Goal: Navigation & Orientation: Find specific page/section

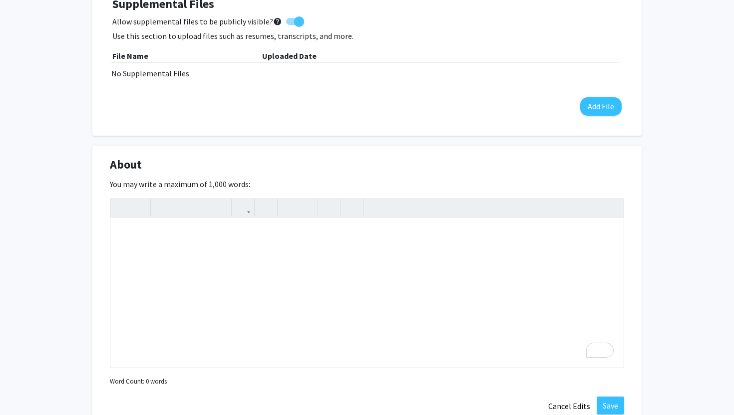
scroll to position [304, 0]
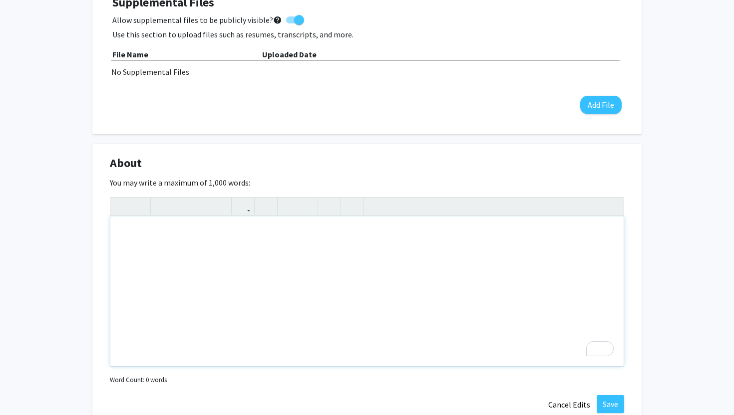
click at [196, 265] on div "To enrich screen reader interactions, please activate Accessibility in Grammarl…" at bounding box center [366, 292] width 513 height 150
type textarea "I"
click at [459, 237] on div "My name is [PERSON_NAME], and I am an incoming MS student majoring in Biotechno…" at bounding box center [366, 292] width 513 height 150
type textarea "My name is [PERSON_NAME], and I am an incoming MS student majoring in Biotechno…"
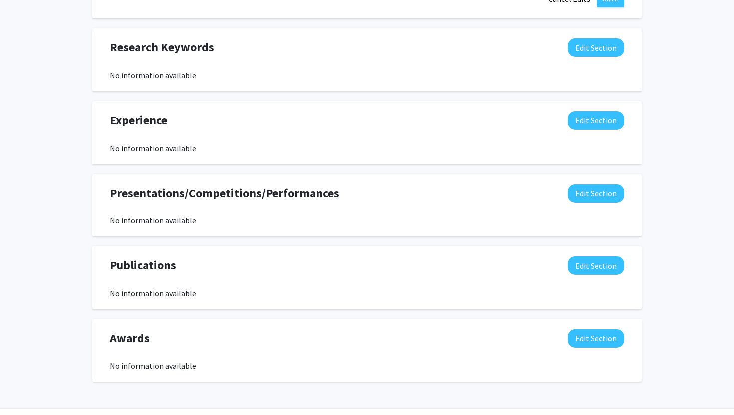
scroll to position [739, 0]
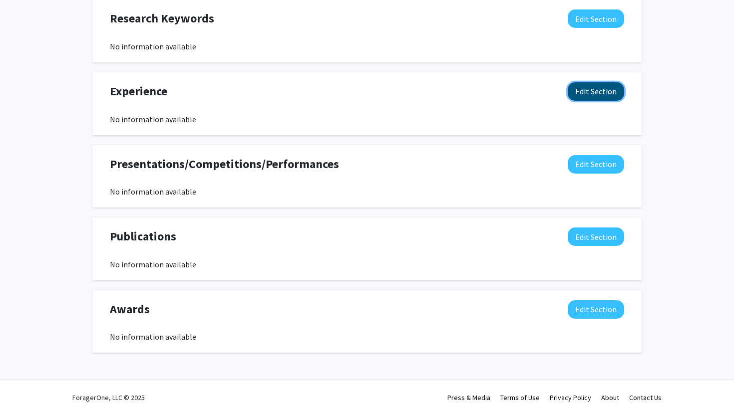
click at [607, 84] on button "Edit Section" at bounding box center [595, 91] width 56 height 18
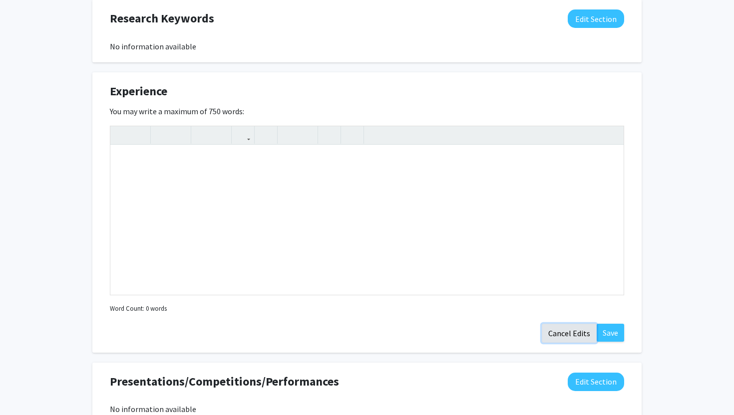
click at [559, 337] on button "Cancel Edits" at bounding box center [568, 333] width 55 height 19
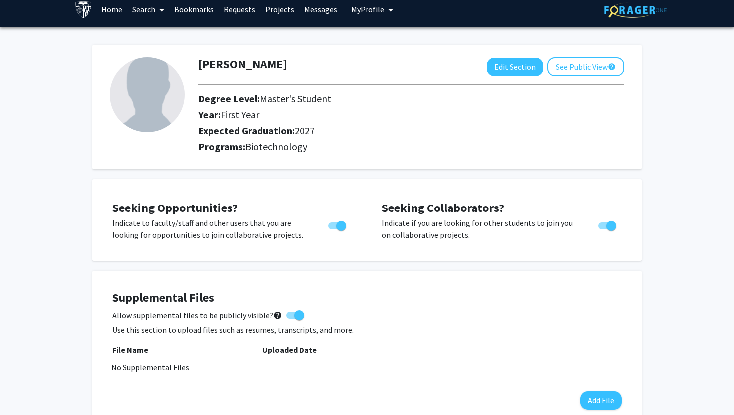
scroll to position [0, 0]
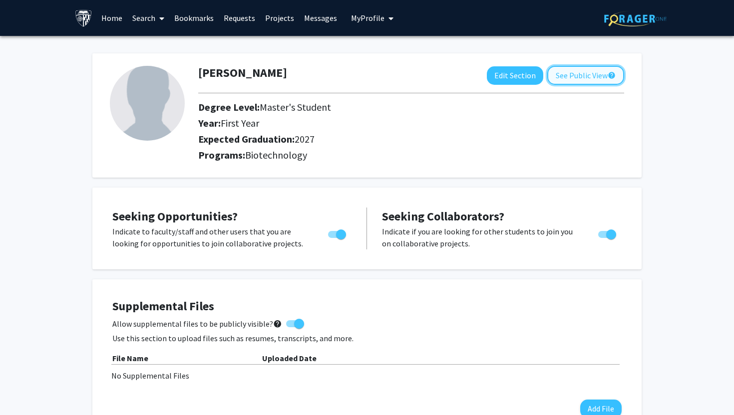
click at [597, 80] on button "See Public View help" at bounding box center [585, 75] width 77 height 19
click at [272, 20] on link "Projects" at bounding box center [279, 17] width 39 height 35
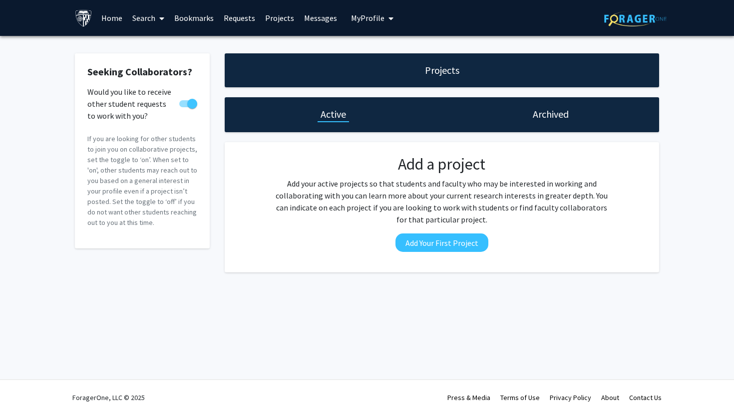
click at [249, 24] on link "Requests" at bounding box center [239, 17] width 41 height 35
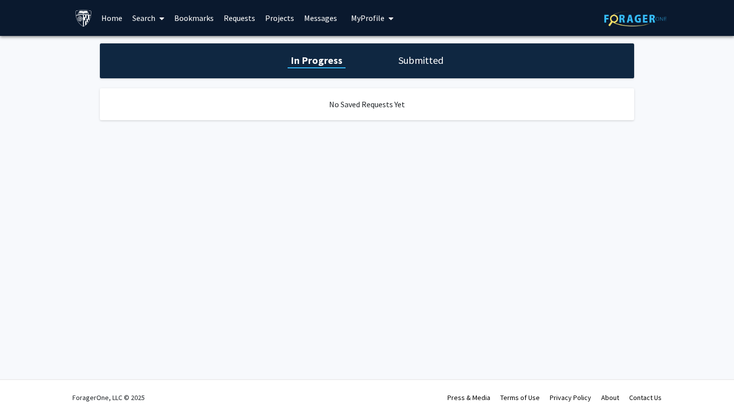
click at [240, 18] on link "Requests" at bounding box center [239, 17] width 41 height 35
click at [185, 22] on link "Bookmarks" at bounding box center [193, 17] width 49 height 35
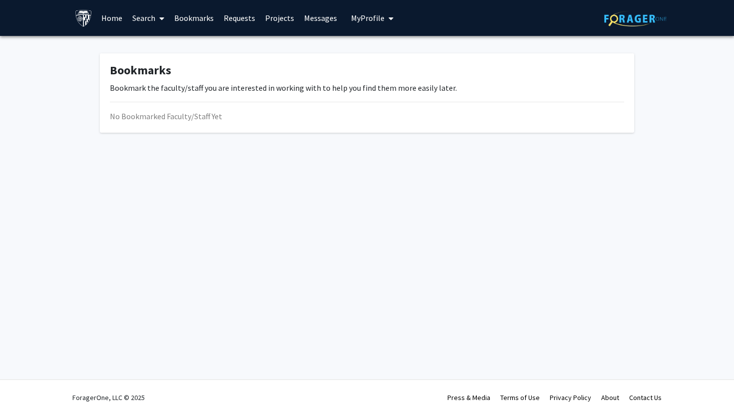
click at [143, 19] on link "Search" at bounding box center [148, 17] width 42 height 35
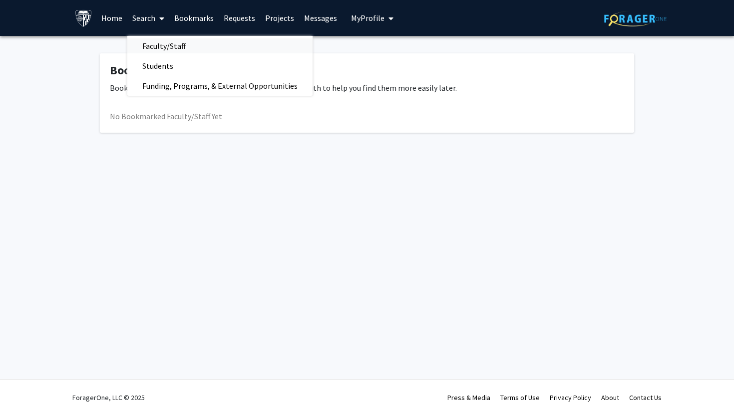
click at [150, 44] on span "Faculty/Staff" at bounding box center [163, 46] width 73 height 20
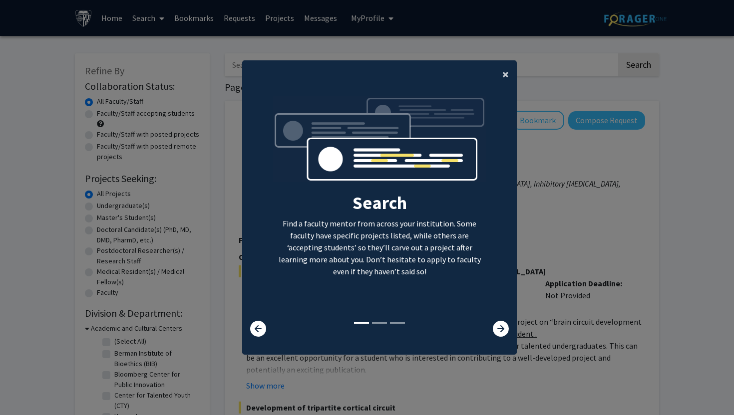
click at [506, 68] on span "×" at bounding box center [505, 73] width 6 height 15
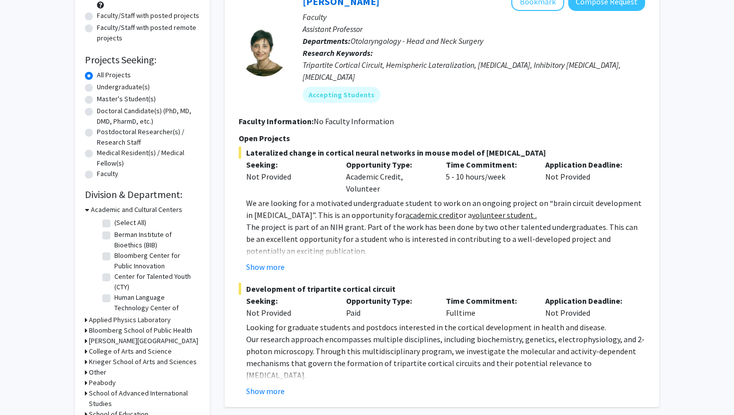
scroll to position [120, 0]
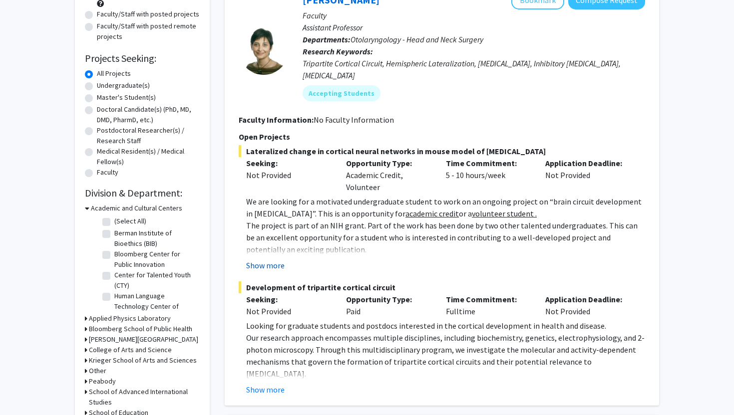
click at [271, 259] on button "Show more" at bounding box center [265, 265] width 38 height 12
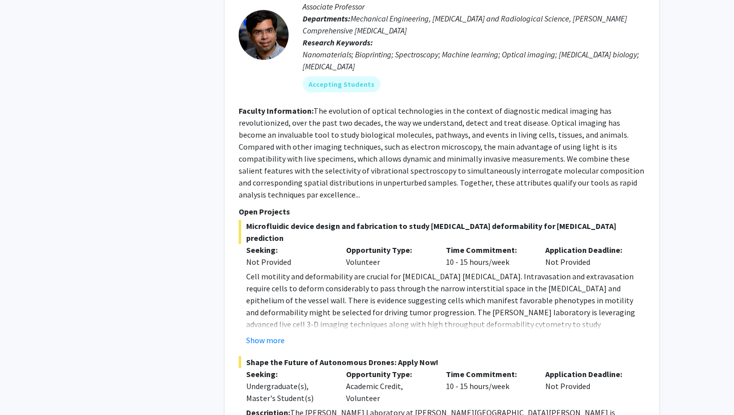
scroll to position [757, 0]
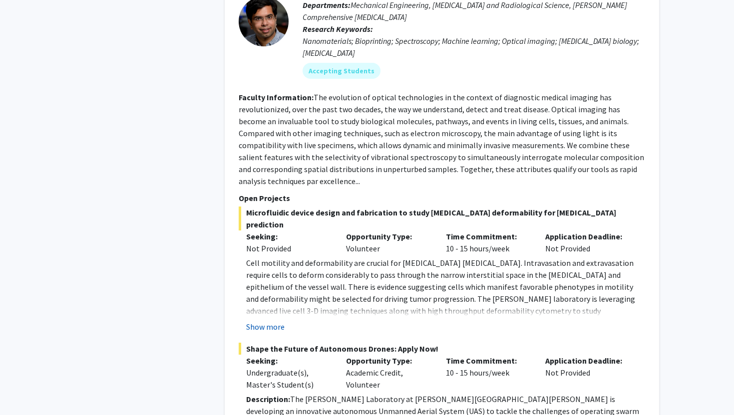
click at [265, 321] on button "Show more" at bounding box center [265, 327] width 38 height 12
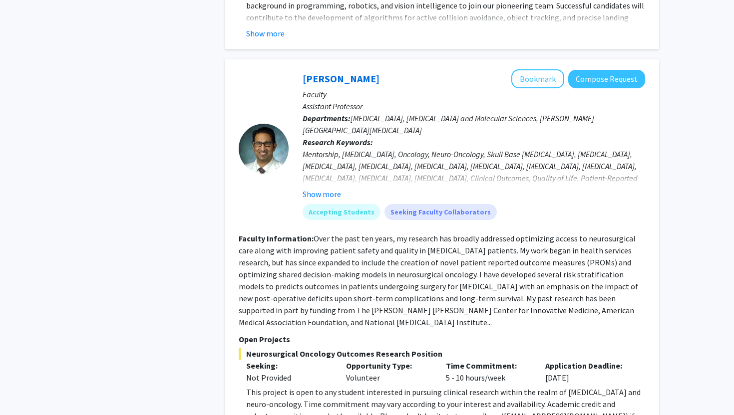
scroll to position [1324, 0]
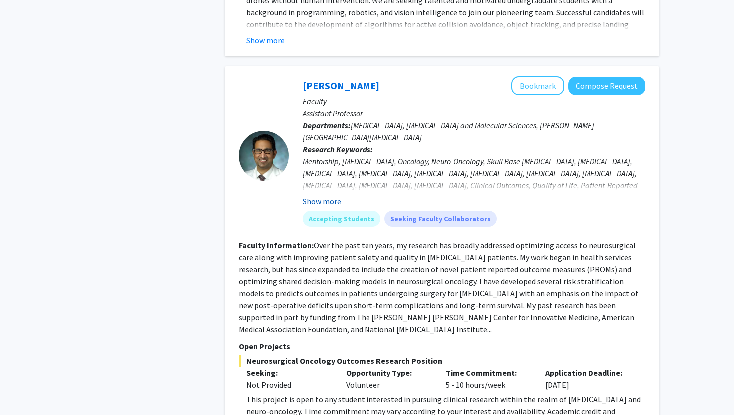
click at [331, 195] on button "Show more" at bounding box center [321, 201] width 38 height 12
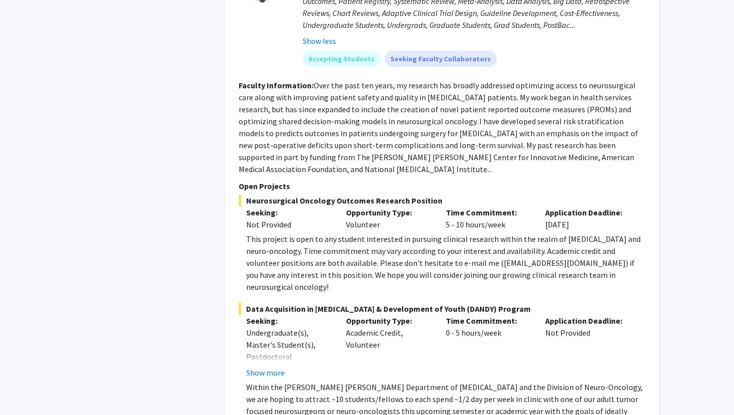
scroll to position [1519, 0]
click at [273, 367] on button "Show more" at bounding box center [265, 373] width 38 height 12
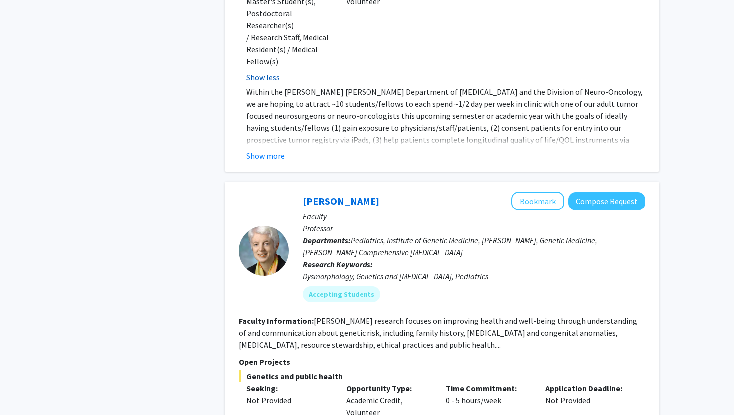
scroll to position [1883, 0]
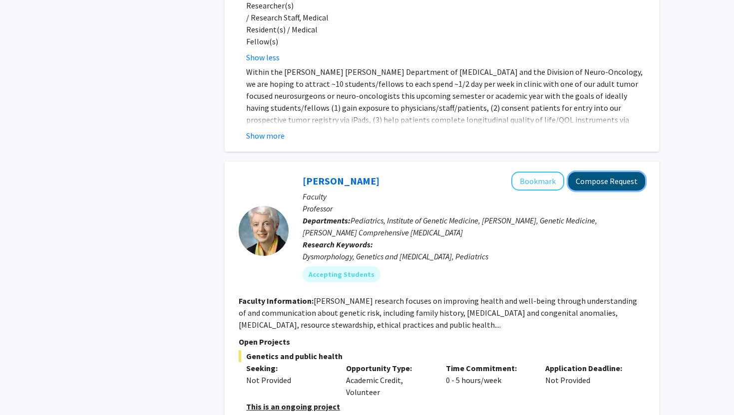
click at [603, 172] on button "Compose Request" at bounding box center [606, 181] width 77 height 18
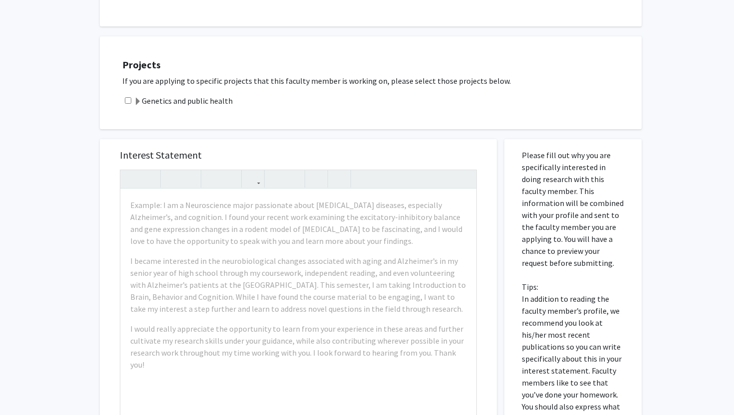
scroll to position [223, 0]
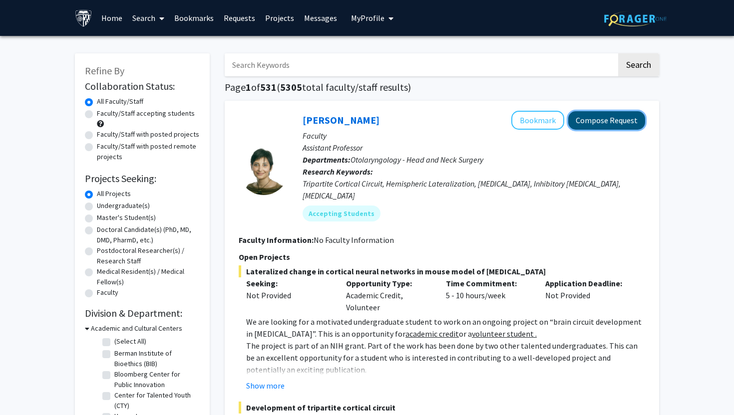
click at [602, 120] on button "Compose Request" at bounding box center [606, 120] width 77 height 18
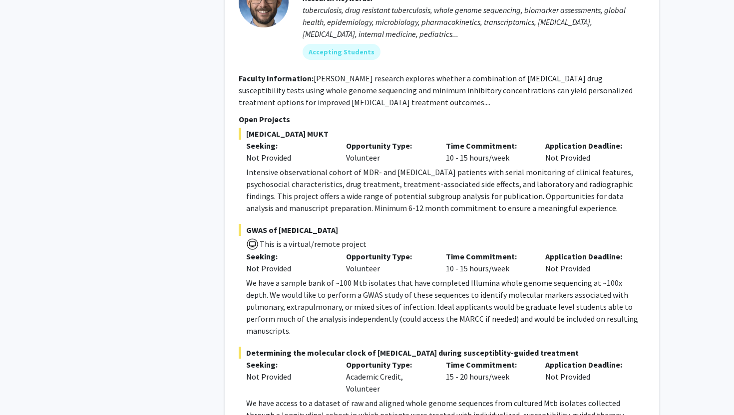
scroll to position [4300, 0]
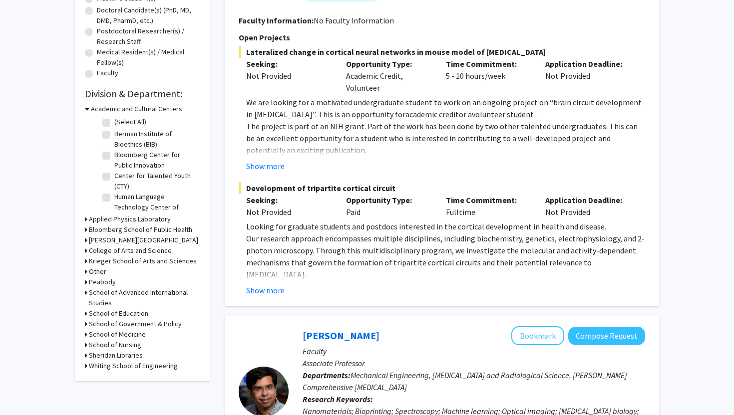
scroll to position [0, 0]
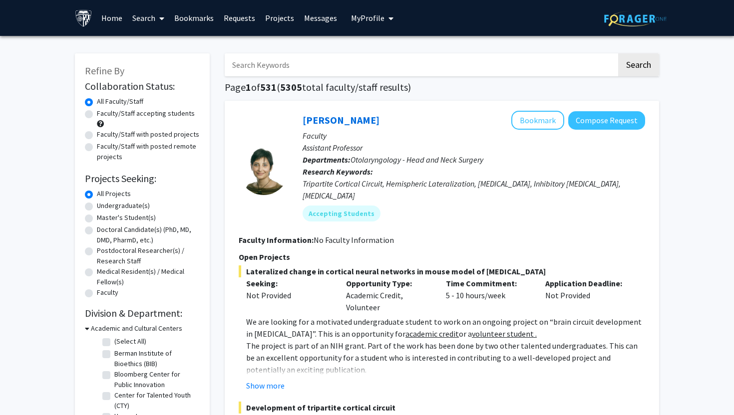
click at [160, 17] on icon at bounding box center [161, 18] width 5 height 8
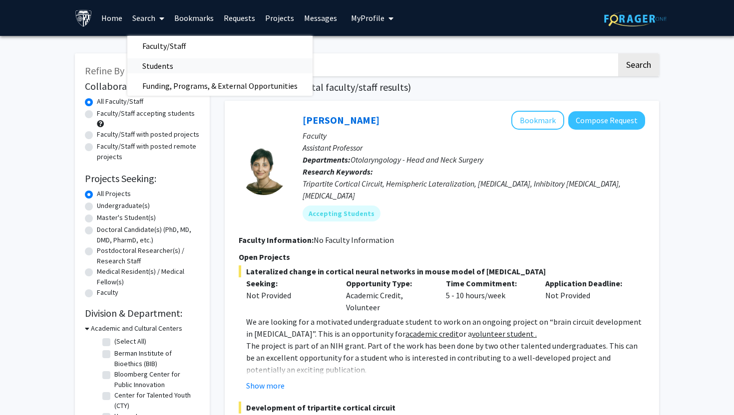
click at [169, 70] on span "Students" at bounding box center [157, 66] width 61 height 20
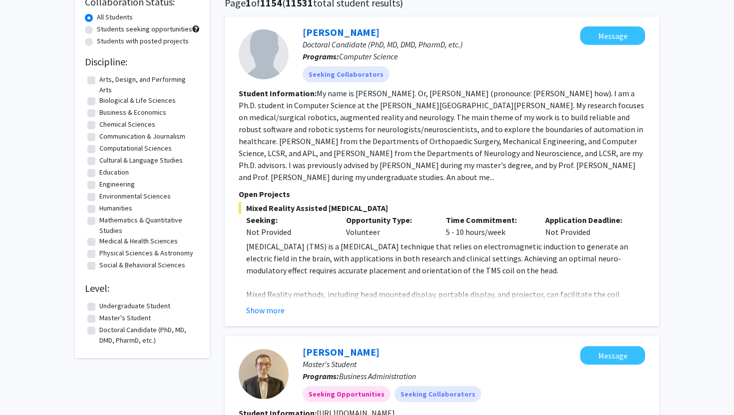
scroll to position [86, 0]
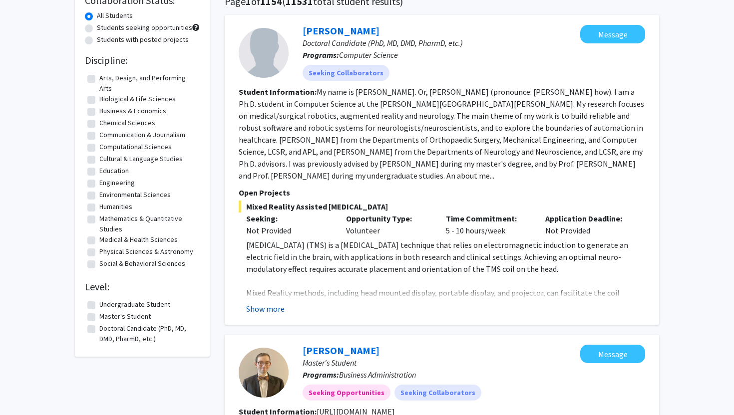
click at [268, 308] on button "Show more" at bounding box center [265, 309] width 38 height 12
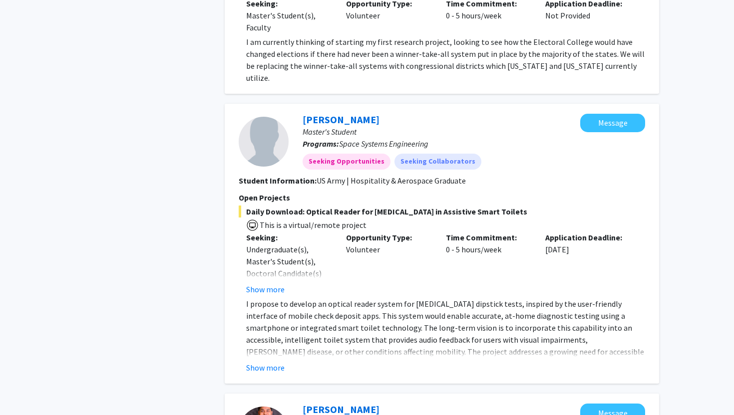
scroll to position [1166, 0]
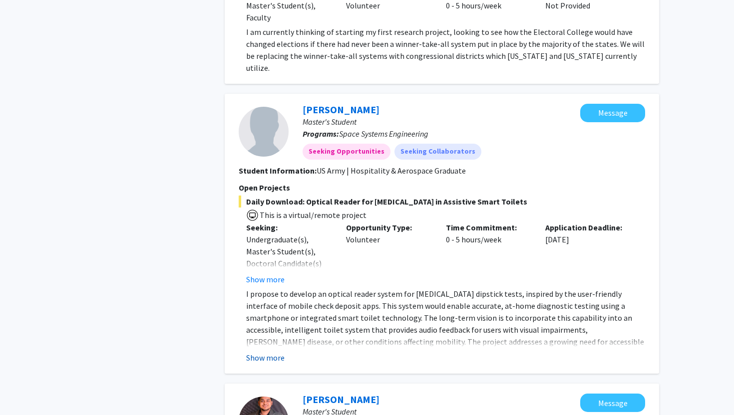
click at [262, 352] on button "Show more" at bounding box center [265, 358] width 38 height 12
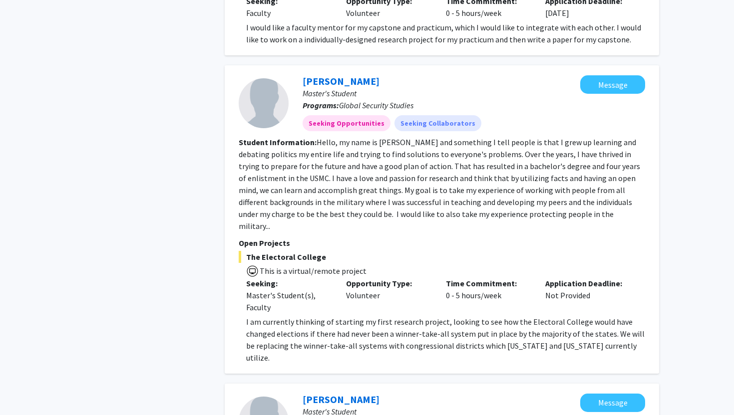
scroll to position [0, 0]
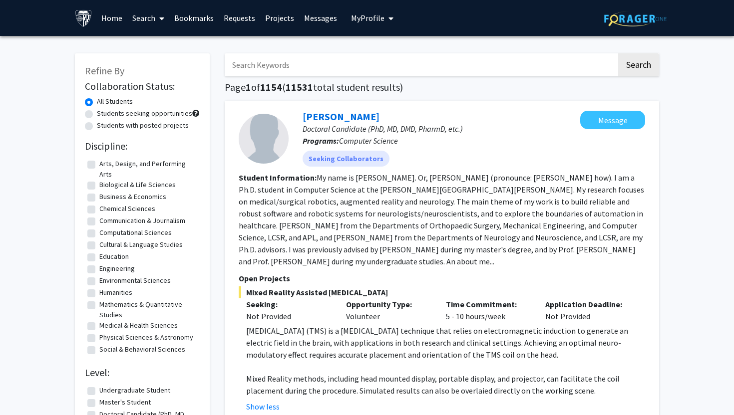
click at [152, 26] on link "Search" at bounding box center [148, 17] width 42 height 35
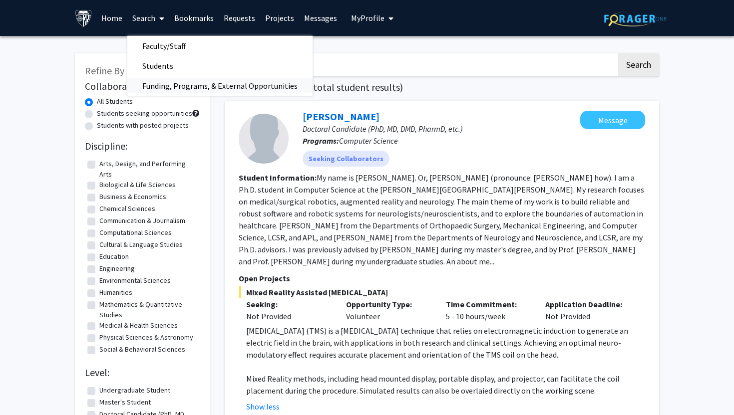
click at [158, 86] on span "Funding, Programs, & External Opportunities" at bounding box center [219, 86] width 185 height 20
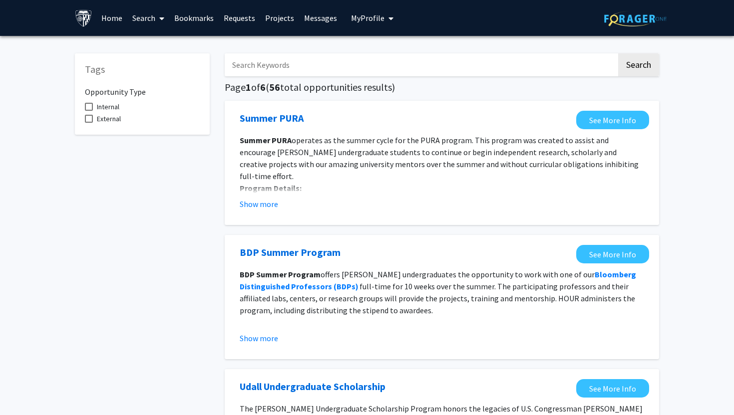
click at [111, 19] on link "Home" at bounding box center [111, 17] width 31 height 35
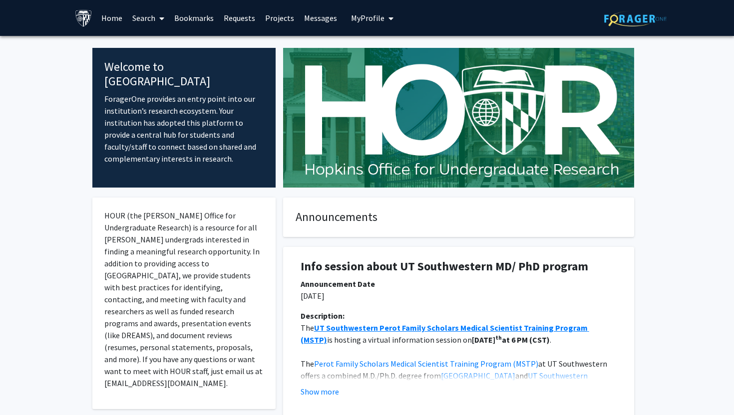
click at [367, 12] on button "My Profile" at bounding box center [372, 18] width 48 height 36
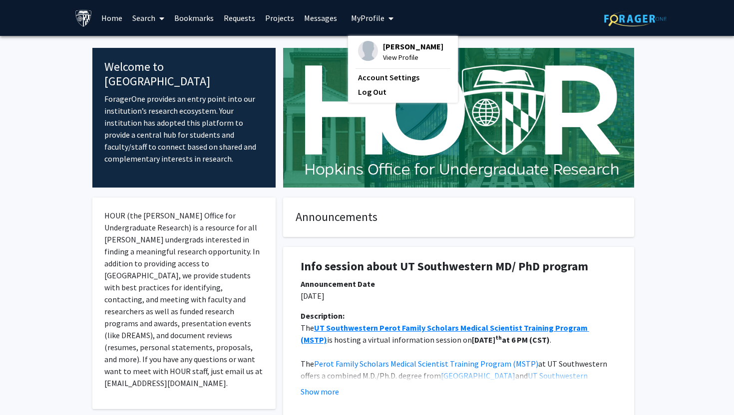
click at [384, 63] on span "View Profile" at bounding box center [413, 57] width 60 height 11
